Goal: Obtain resource: Obtain resource

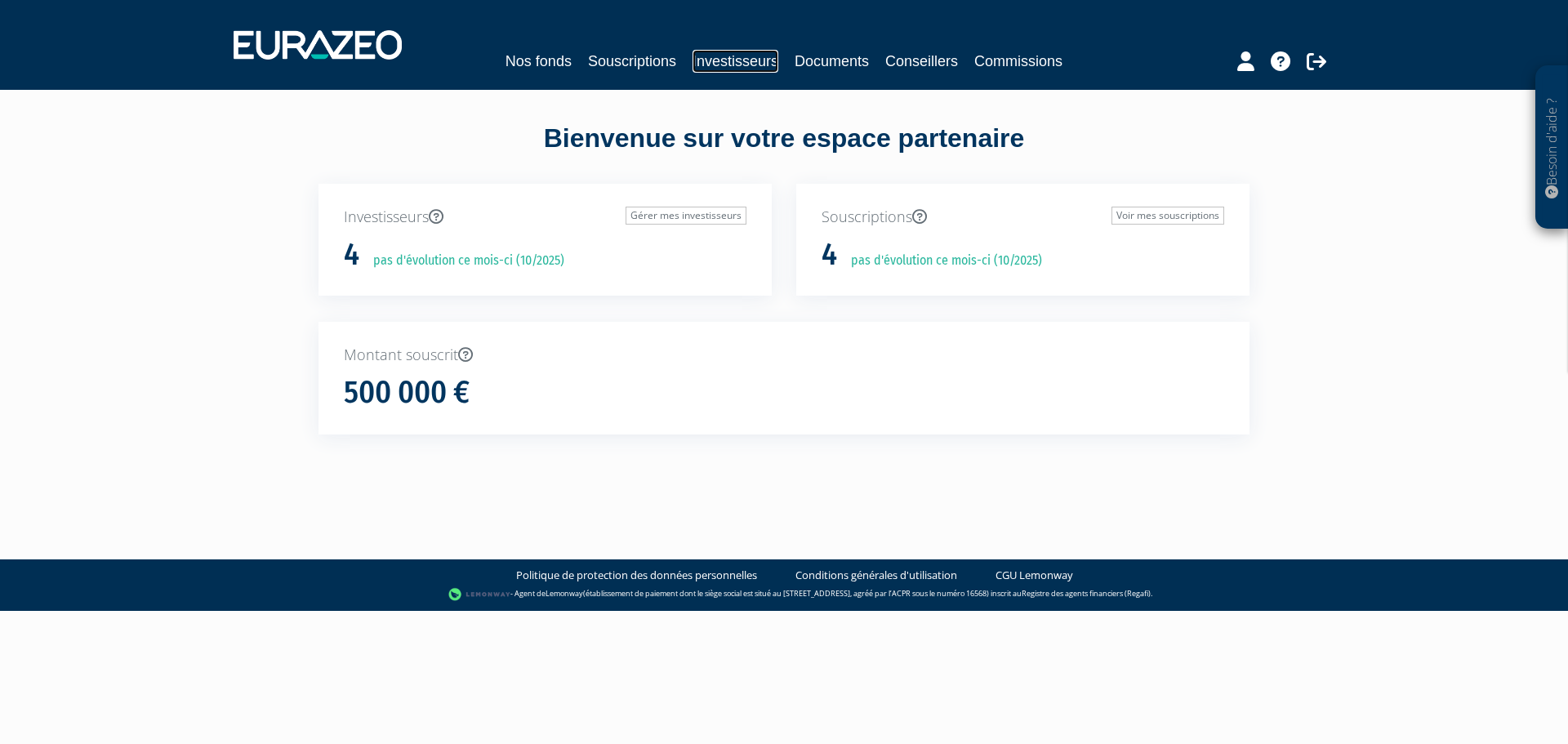
click at [744, 71] on link "Investisseurs" at bounding box center [735, 61] width 86 height 23
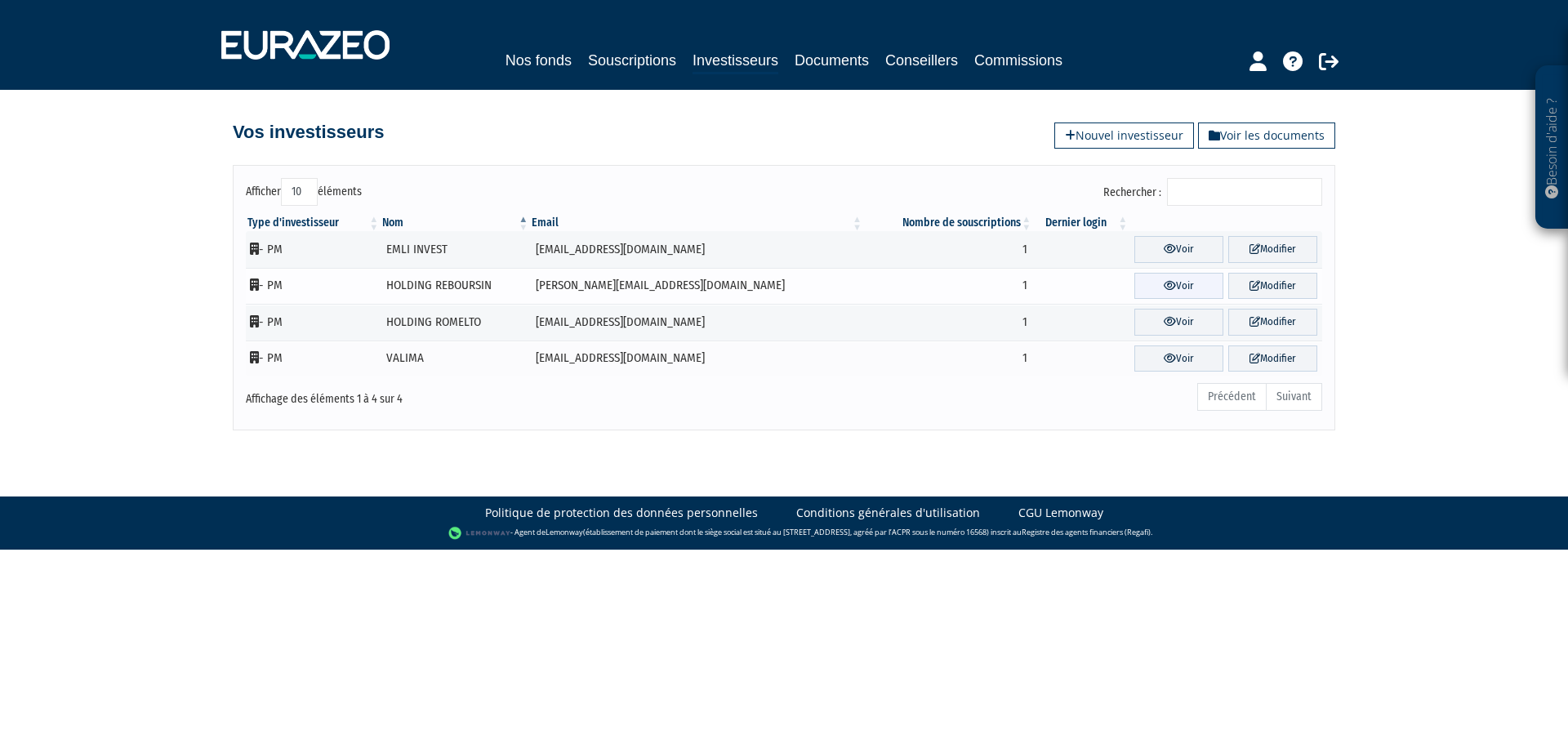
click at [1189, 284] on link "Voir" at bounding box center [1178, 286] width 89 height 27
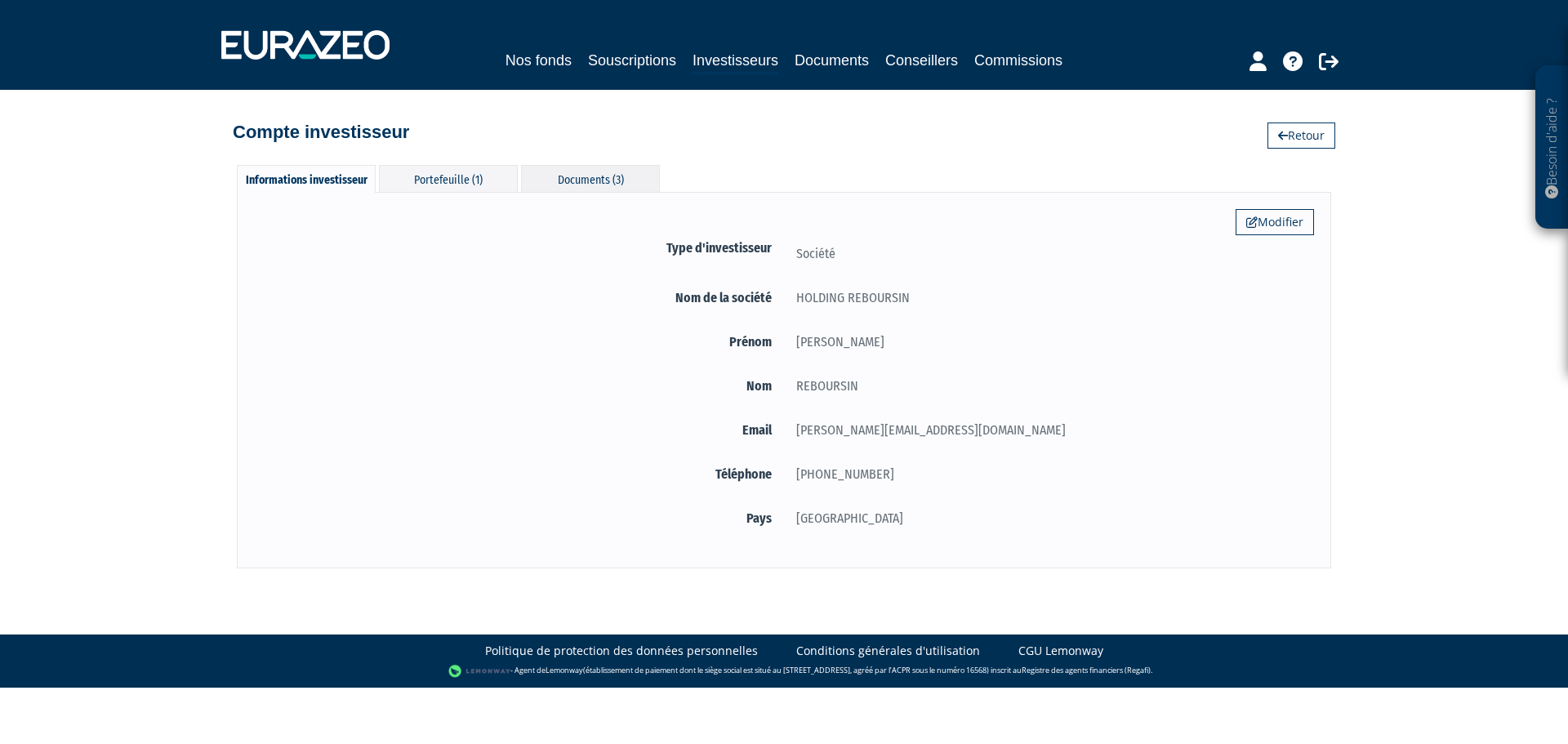
click at [579, 176] on div "Documents (3)" at bounding box center [590, 178] width 138 height 27
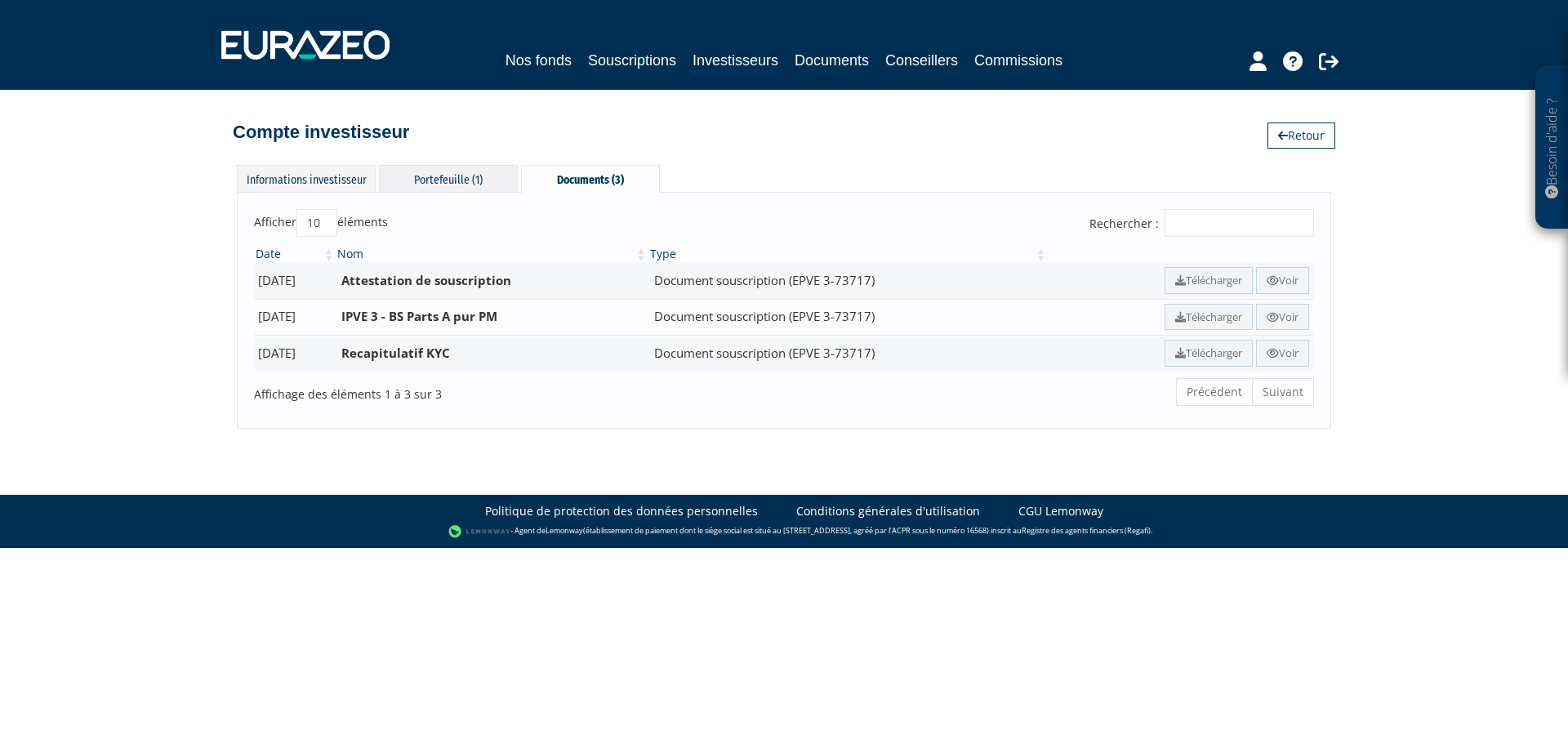
click at [470, 182] on div "Portefeuille (1)" at bounding box center [447, 178] width 138 height 27
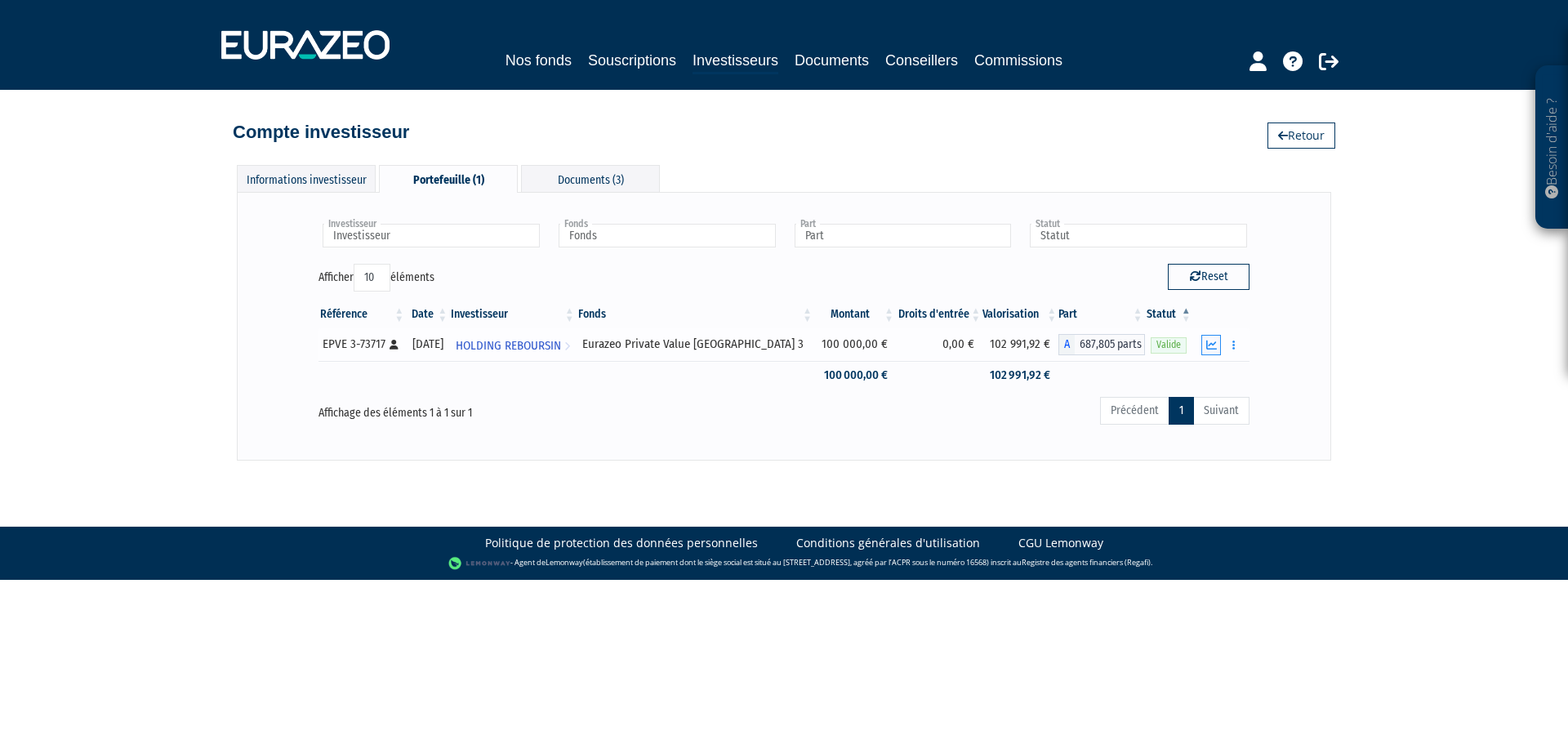
click at [1208, 343] on icon "button" at bounding box center [1211, 345] width 11 height 11
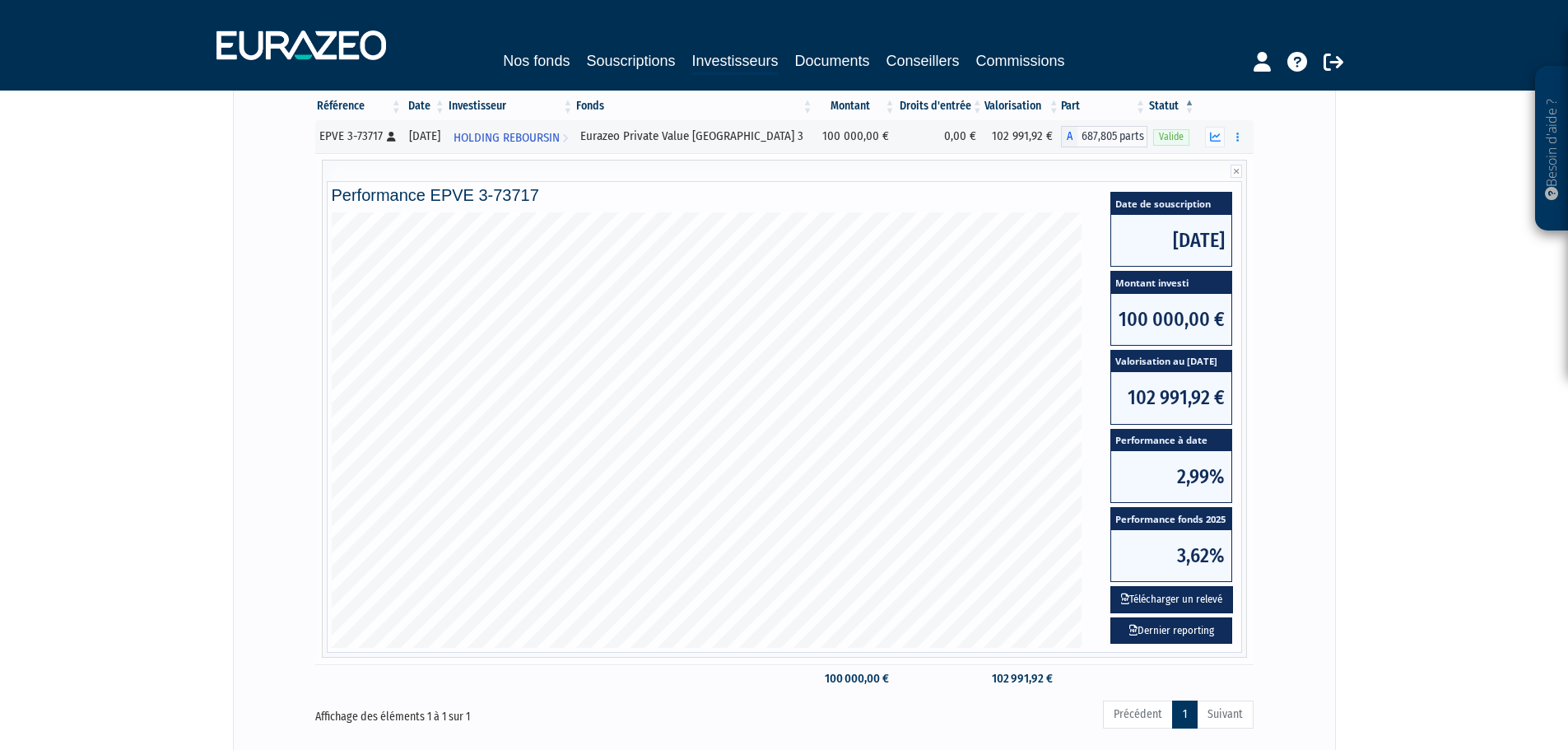
scroll to position [247, 0]
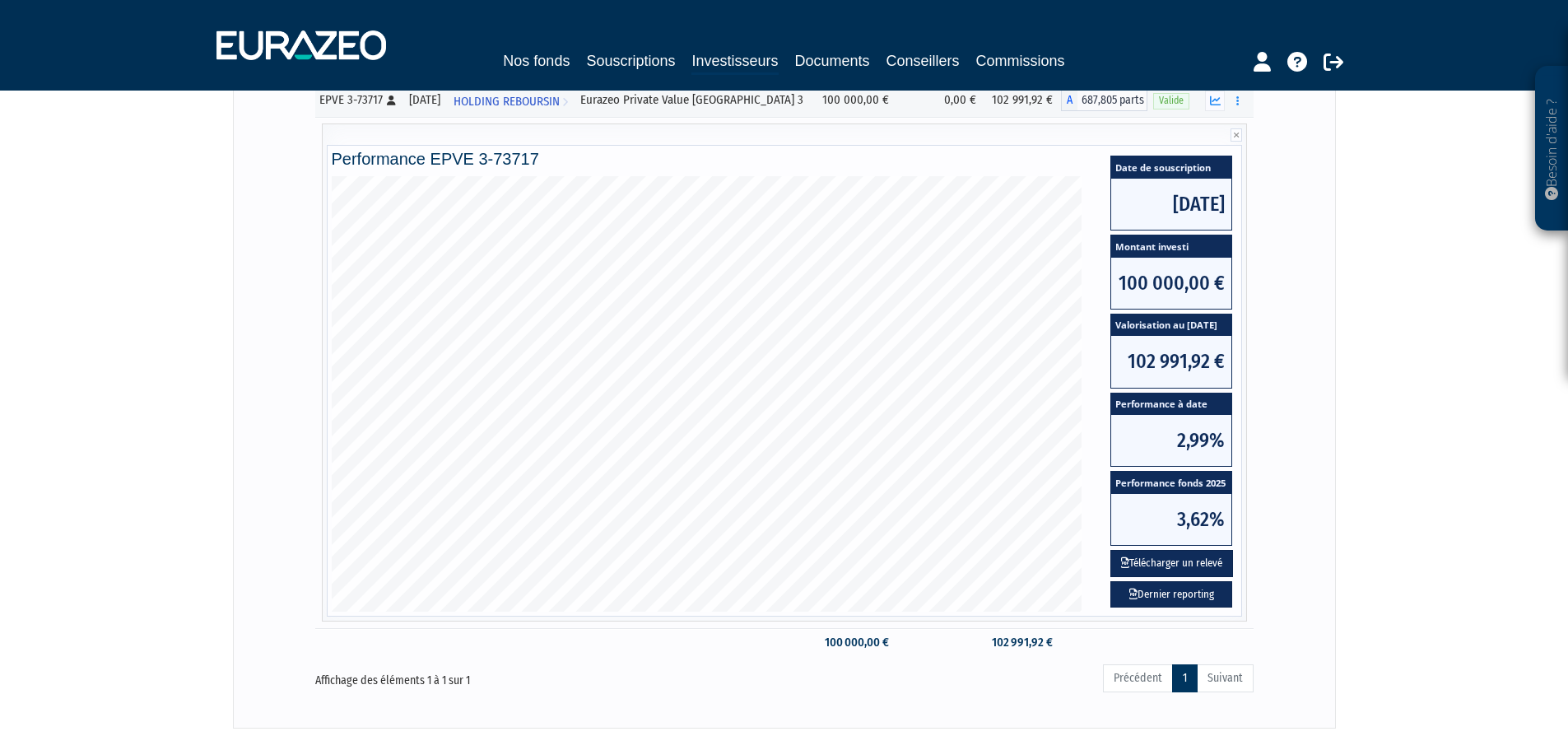
click at [1185, 568] on button "Télécharger un relevé" at bounding box center [1171, 563] width 122 height 27
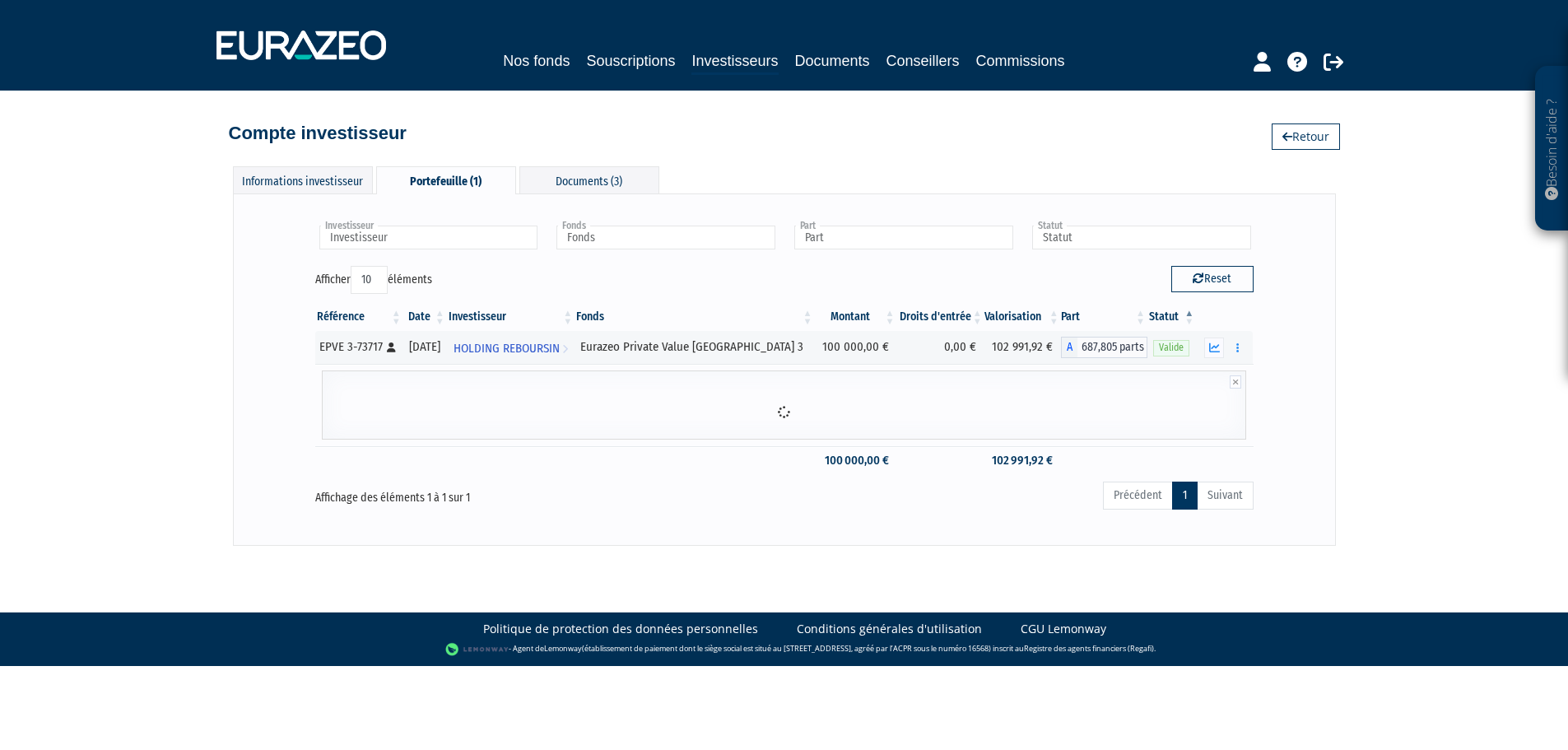
scroll to position [0, 0]
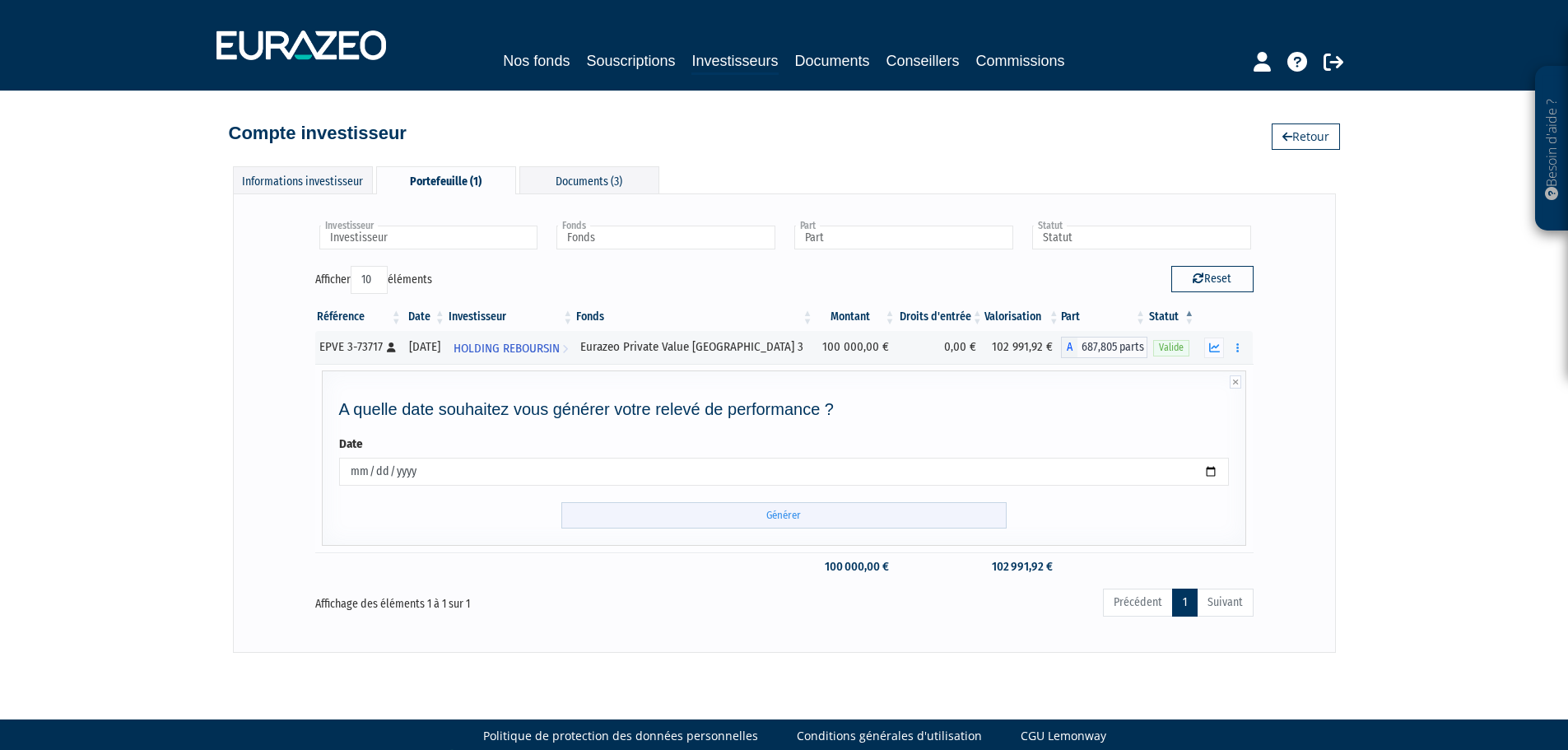
click at [877, 516] on input "Générer" at bounding box center [784, 516] width 445 height 27
click at [798, 515] on input "Générer" at bounding box center [784, 516] width 445 height 27
